Goal: Information Seeking & Learning: Learn about a topic

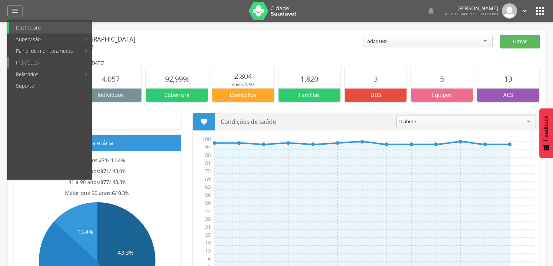
click at [26, 61] on link "Indivíduos" at bounding box center [50, 63] width 83 height 12
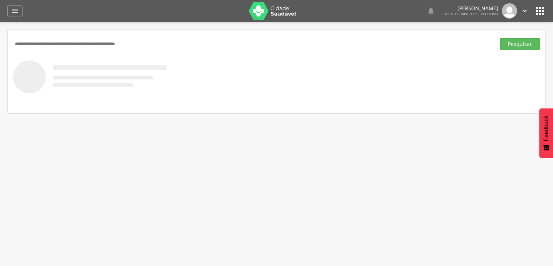
click at [30, 40] on input "text" at bounding box center [253, 44] width 480 height 12
type input "**********"
click at [500, 38] on button "Pesquisar" at bounding box center [520, 44] width 40 height 12
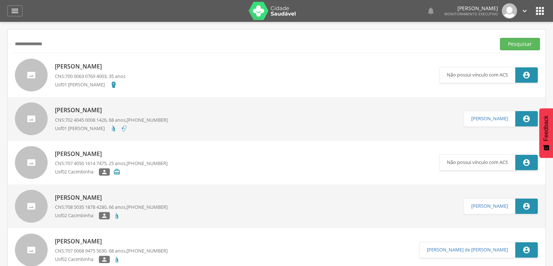
click at [80, 110] on p "[PERSON_NAME]" at bounding box center [111, 110] width 113 height 8
type input "**********"
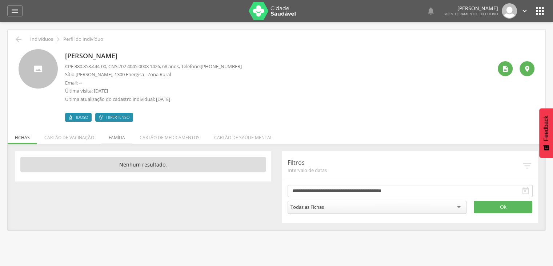
click at [122, 138] on li "Família" at bounding box center [117, 135] width 31 height 17
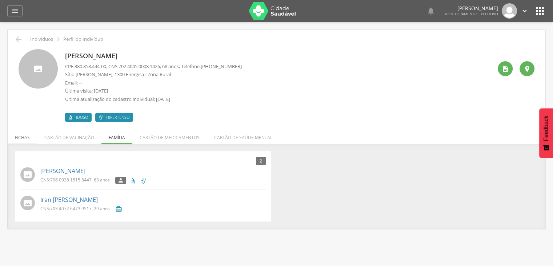
click at [23, 135] on li "Fichas" at bounding box center [22, 135] width 29 height 17
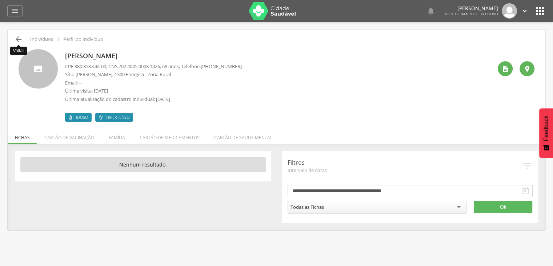
click at [20, 40] on icon "" at bounding box center [18, 39] width 9 height 9
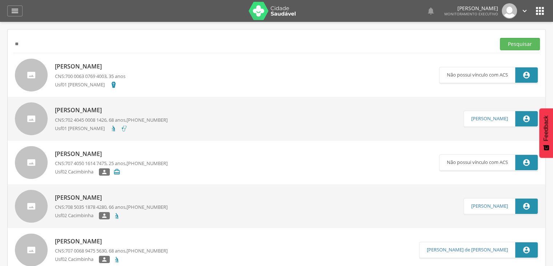
type input "*"
click at [500, 38] on button "Pesquisar" at bounding box center [520, 44] width 40 height 12
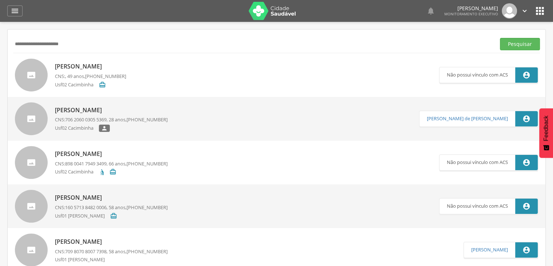
click at [32, 44] on input "**********" at bounding box center [253, 44] width 480 height 12
click at [523, 44] on button "Pesquisar" at bounding box center [520, 44] width 40 height 12
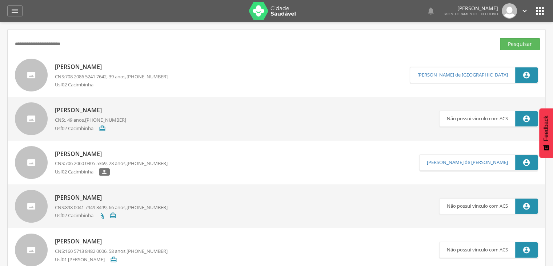
click at [86, 43] on input "**********" at bounding box center [253, 44] width 480 height 12
type input "*"
click at [519, 43] on button "Pesquisar" at bounding box center [520, 44] width 40 height 12
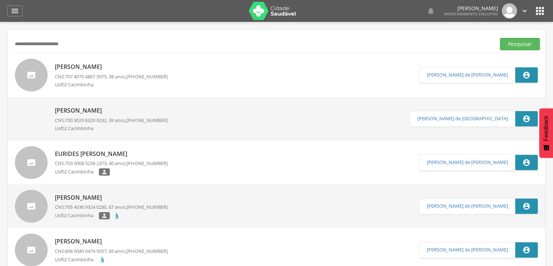
click at [95, 67] on p "[PERSON_NAME]" at bounding box center [111, 67] width 113 height 8
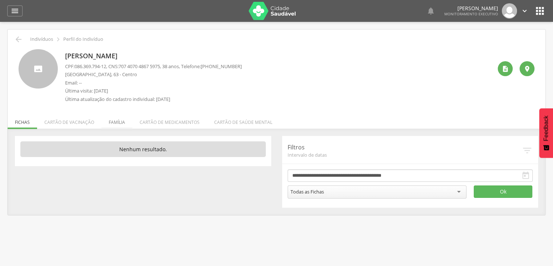
click at [120, 123] on li "Família" at bounding box center [117, 120] width 31 height 17
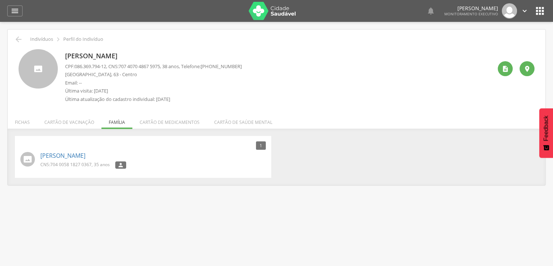
click at [120, 123] on ul "Fichas Cartão de vacinação Família Cartão de medicamentos Cartão de saúde mental" at bounding box center [277, 122] width 538 height 6
click at [16, 39] on icon "" at bounding box center [18, 39] width 9 height 9
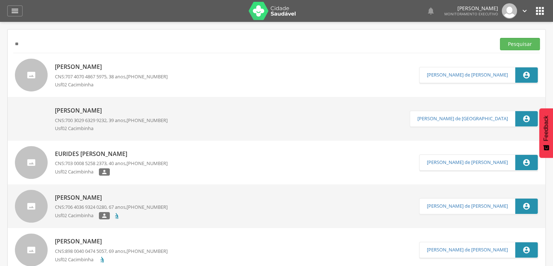
type input "*"
click at [500, 38] on button "Pesquisar" at bounding box center [520, 44] width 40 height 12
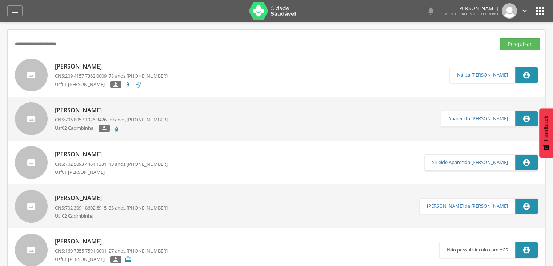
click at [79, 69] on p "[PERSON_NAME]" at bounding box center [111, 66] width 113 height 8
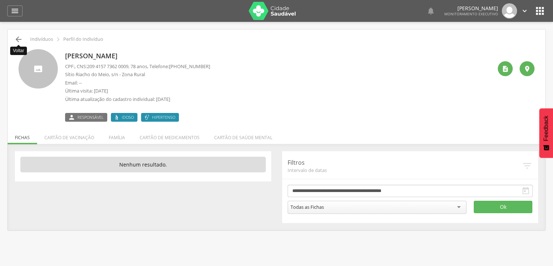
click at [21, 37] on icon "" at bounding box center [18, 39] width 9 height 9
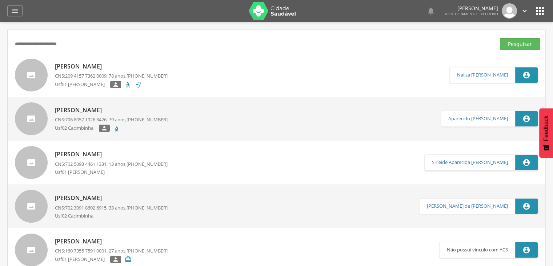
click at [94, 45] on input "**********" at bounding box center [253, 44] width 480 height 12
type input "*"
click at [500, 38] on button "Pesquisar" at bounding box center [520, 44] width 40 height 12
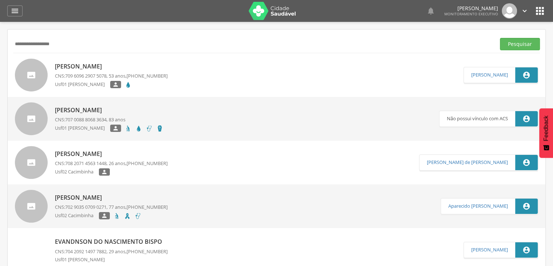
click at [87, 67] on p "[PERSON_NAME]" at bounding box center [111, 66] width 113 height 8
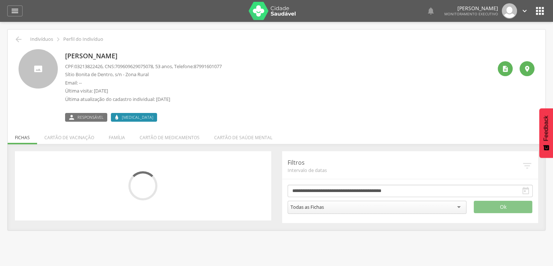
click at [87, 67] on span "03213822426" at bounding box center [89, 66] width 28 height 7
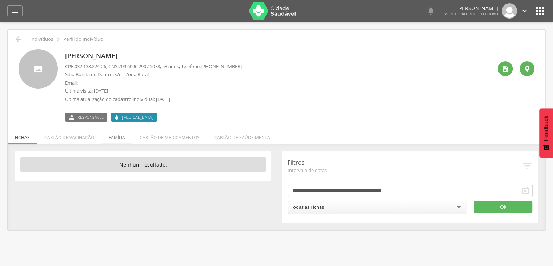
click at [121, 139] on li "Família" at bounding box center [117, 135] width 31 height 17
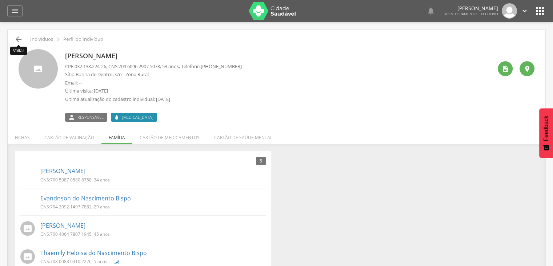
click at [20, 41] on icon "" at bounding box center [18, 39] width 9 height 9
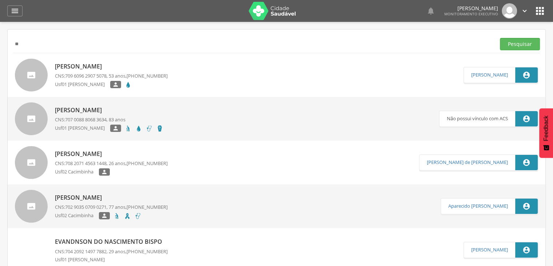
type input "*"
click at [500, 38] on button "Pesquisar" at bounding box center [520, 44] width 40 height 12
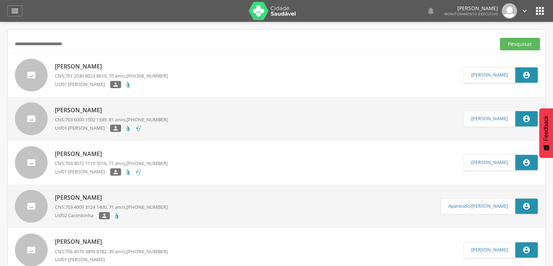
click at [85, 67] on p "[PERSON_NAME]" at bounding box center [111, 66] width 113 height 8
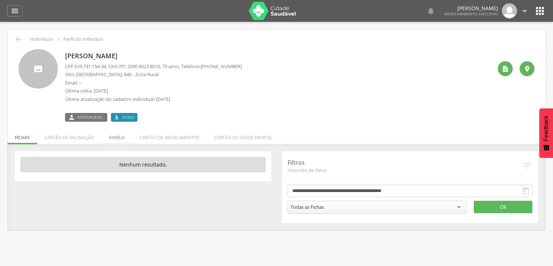
click at [114, 139] on li "Família" at bounding box center [117, 135] width 31 height 17
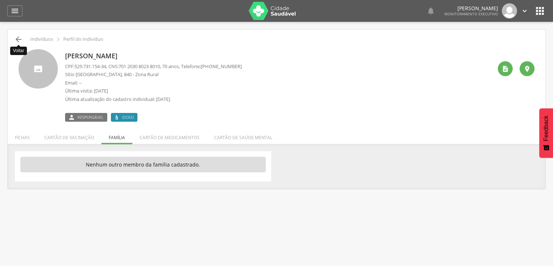
click at [20, 39] on icon "" at bounding box center [18, 39] width 9 height 9
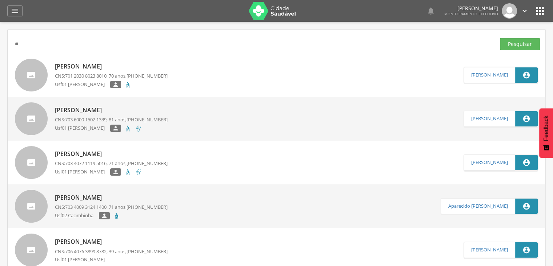
type input "*"
click at [500, 38] on button "Pesquisar" at bounding box center [520, 44] width 40 height 12
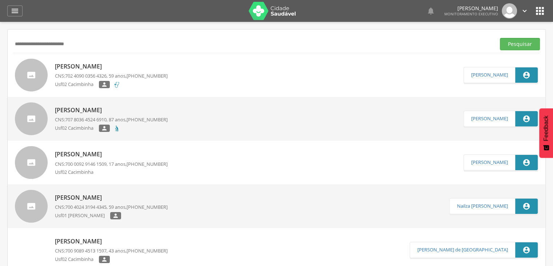
click at [77, 65] on p "[PERSON_NAME]" at bounding box center [111, 66] width 113 height 8
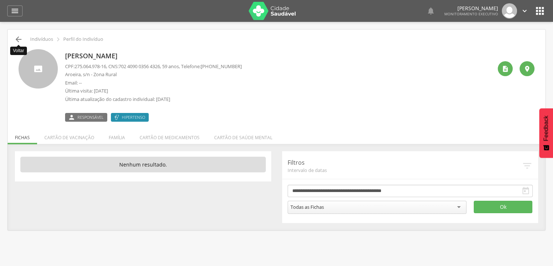
click at [16, 40] on icon "" at bounding box center [18, 39] width 9 height 9
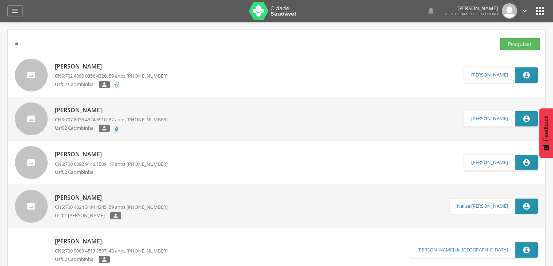
type input "*"
click at [511, 44] on button "Pesquisar" at bounding box center [520, 44] width 40 height 12
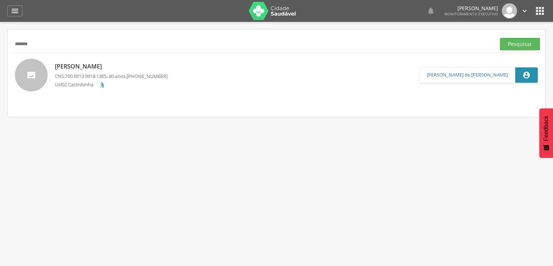
click at [139, 65] on p "[PERSON_NAME]" at bounding box center [111, 66] width 113 height 8
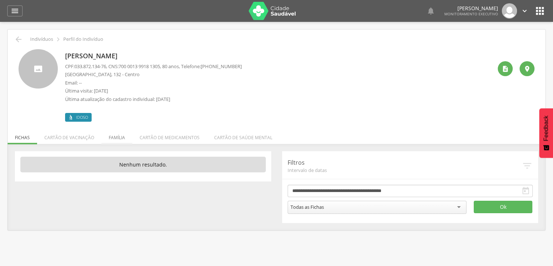
click at [122, 136] on li "Família" at bounding box center [117, 135] width 31 height 17
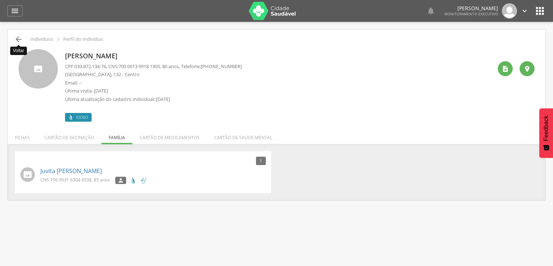
click at [17, 40] on icon "" at bounding box center [18, 39] width 9 height 9
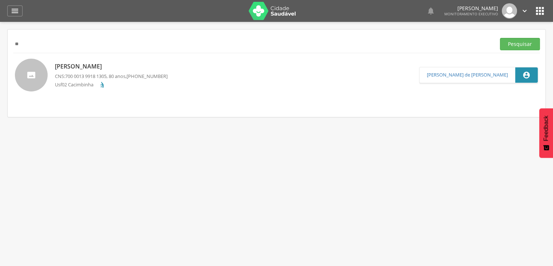
type input "*"
click at [500, 38] on button "Pesquisar" at bounding box center [520, 44] width 40 height 12
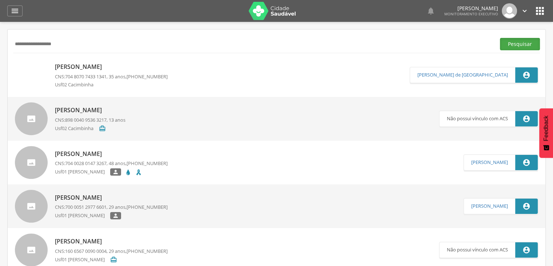
click at [514, 45] on button "Pesquisar" at bounding box center [520, 44] width 40 height 12
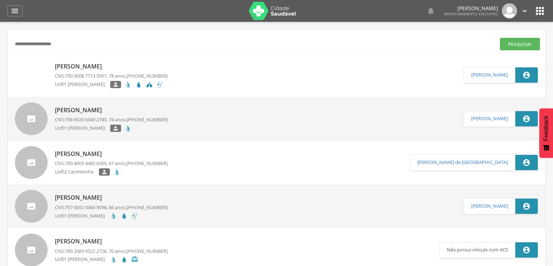
click at [96, 44] on input "**********" at bounding box center [253, 44] width 480 height 12
type input "*"
click at [500, 38] on button "Pesquisar" at bounding box center [520, 44] width 40 height 12
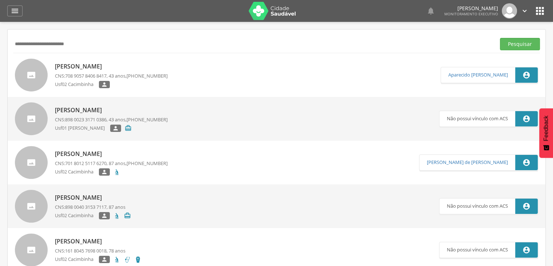
click at [95, 68] on p "[PERSON_NAME]" at bounding box center [111, 66] width 113 height 8
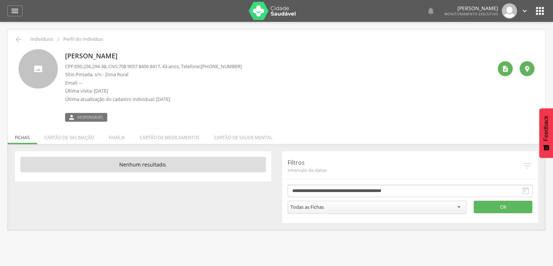
click at [349, 108] on div "[PERSON_NAME] CPF: 050.256.294-38 , CNS: [PHONE_NUMBER] , 43 anos, Telefone: [P…" at bounding box center [279, 85] width 428 height 72
click at [119, 136] on li "Família" at bounding box center [117, 135] width 31 height 17
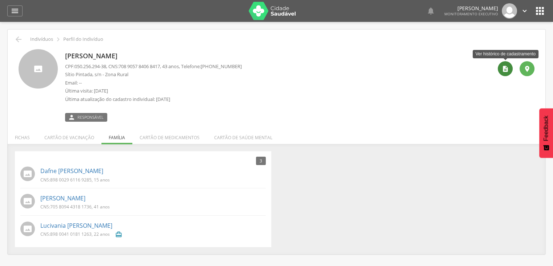
click at [504, 71] on icon "" at bounding box center [505, 68] width 7 height 7
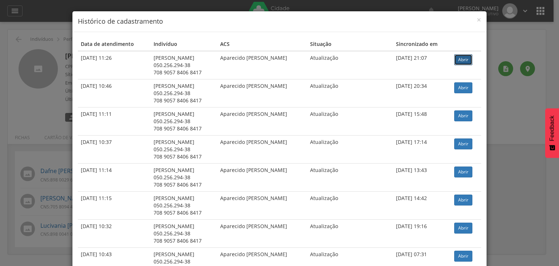
click at [458, 60] on link "Abrir" at bounding box center [463, 59] width 18 height 11
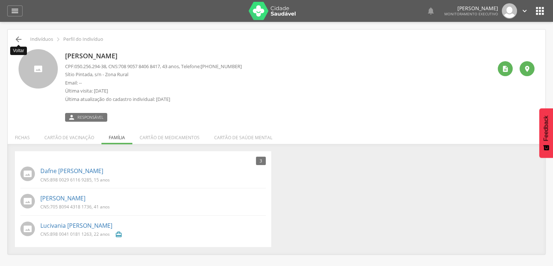
click at [20, 38] on icon "" at bounding box center [18, 39] width 9 height 9
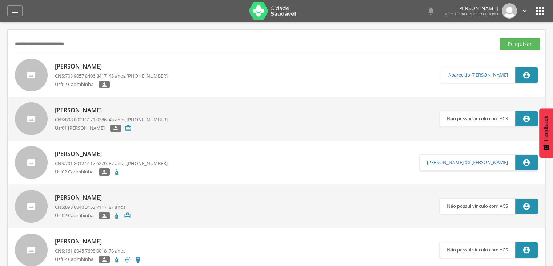
click at [101, 43] on input "**********" at bounding box center [253, 44] width 480 height 12
type input "*"
click at [500, 38] on button "Pesquisar" at bounding box center [520, 44] width 40 height 12
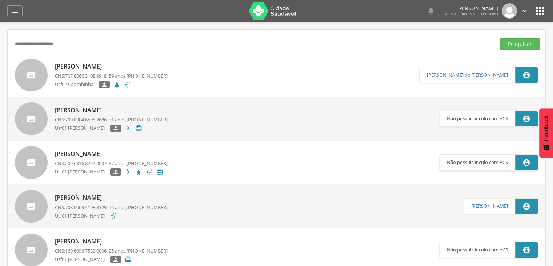
click at [65, 66] on p "[PERSON_NAME]" at bounding box center [111, 66] width 113 height 8
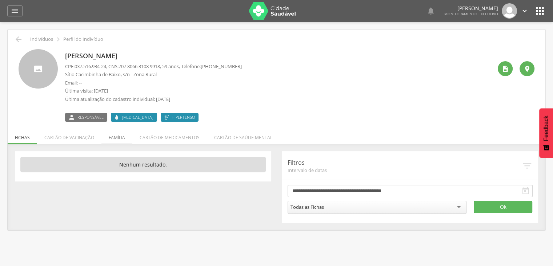
click at [116, 135] on li "Família" at bounding box center [117, 135] width 31 height 17
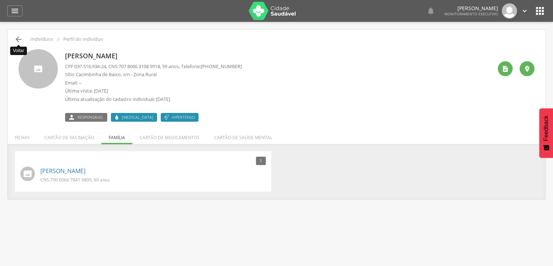
click at [19, 40] on icon "" at bounding box center [18, 39] width 9 height 9
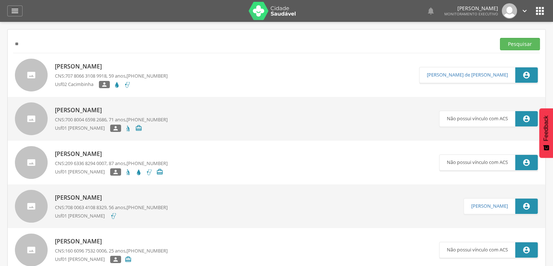
type input "*"
type input "**********"
click at [500, 38] on button "Pesquisar" at bounding box center [520, 44] width 40 height 12
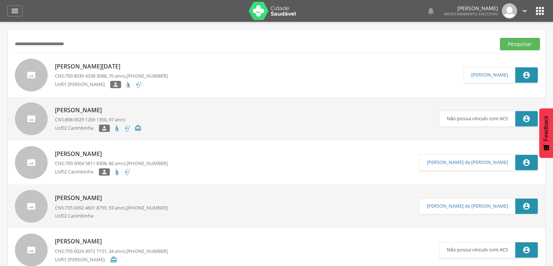
click at [100, 67] on p "[PERSON_NAME][DATE]" at bounding box center [111, 66] width 113 height 8
